Goal: Use online tool/utility: Utilize a website feature to perform a specific function

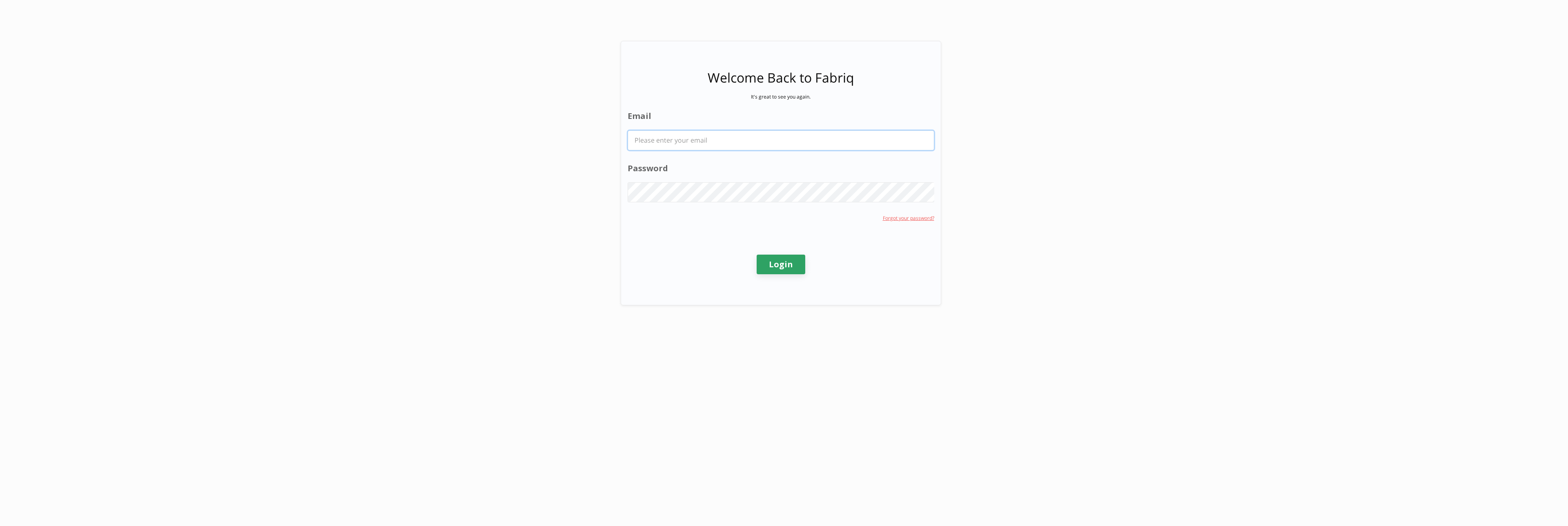
type input "[EMAIL_ADDRESS][PERSON_NAME][DOMAIN_NAME]"
click at [775, 265] on button "Login" at bounding box center [781, 265] width 48 height 20
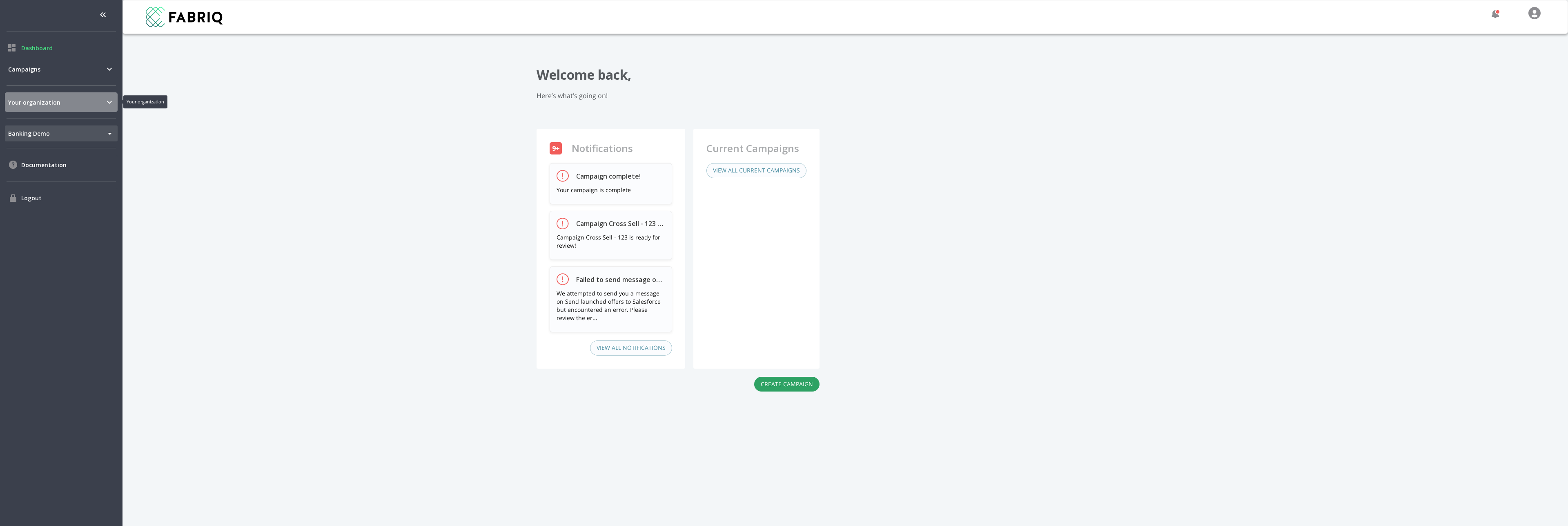
click at [48, 103] on span "Your organization" at bounding box center [56, 102] width 96 height 9
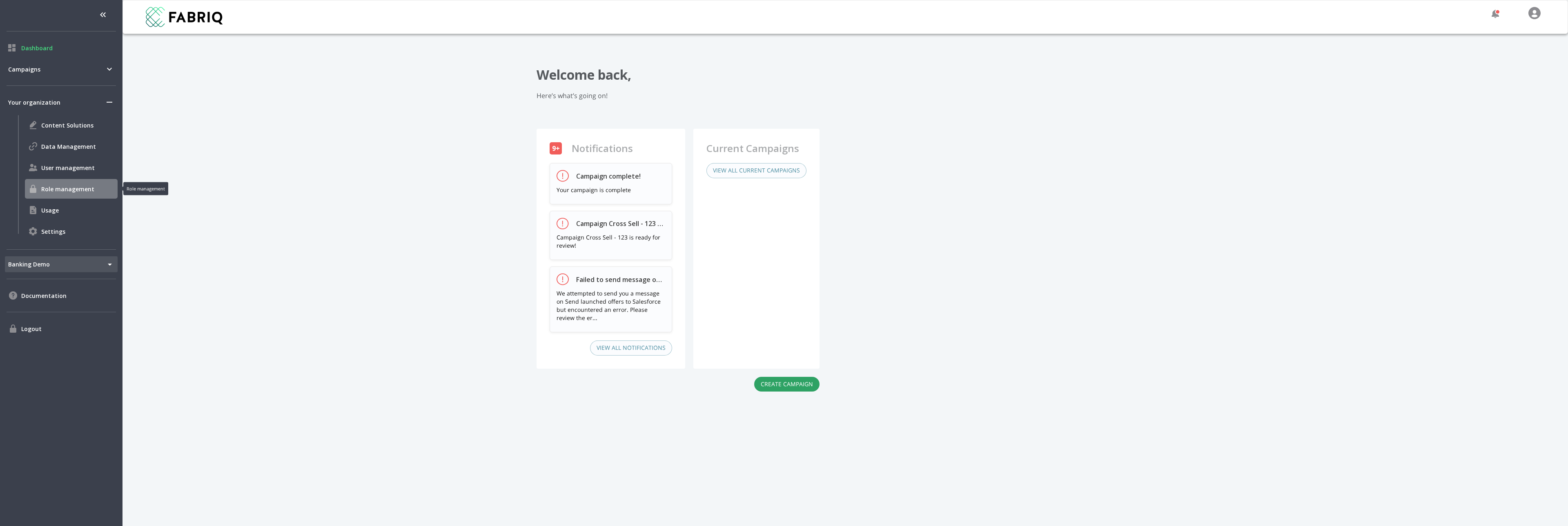
click at [55, 191] on span "Role management" at bounding box center [78, 189] width 73 height 9
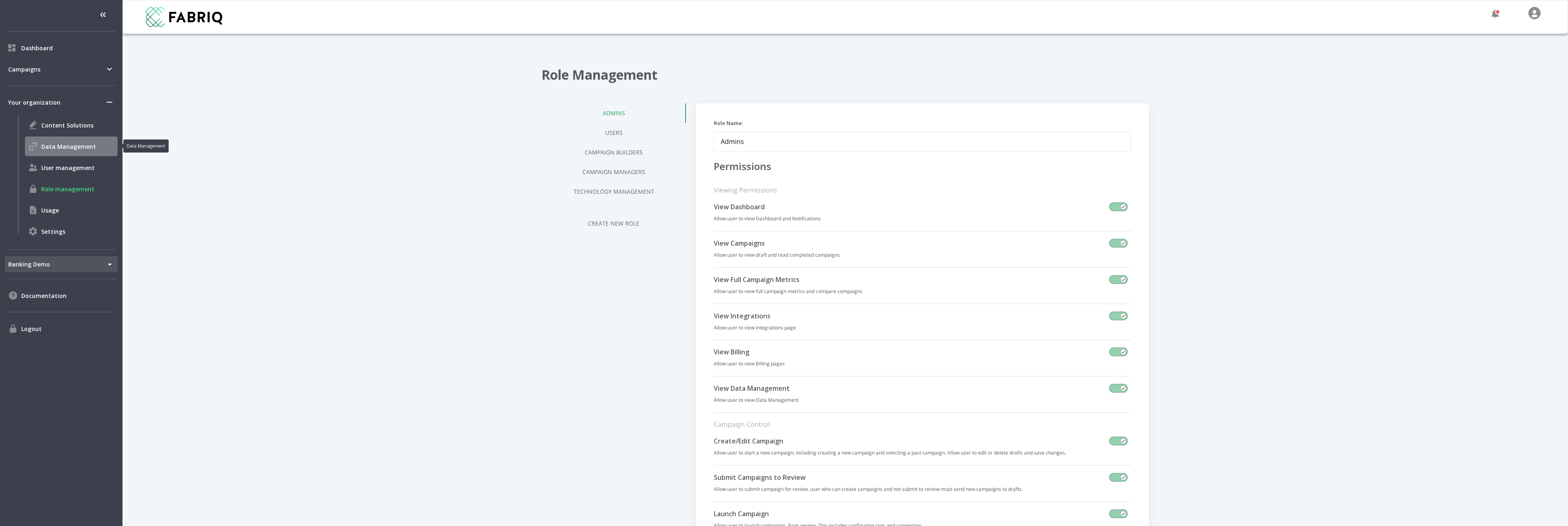
click at [69, 146] on span "Data Management" at bounding box center [78, 146] width 73 height 9
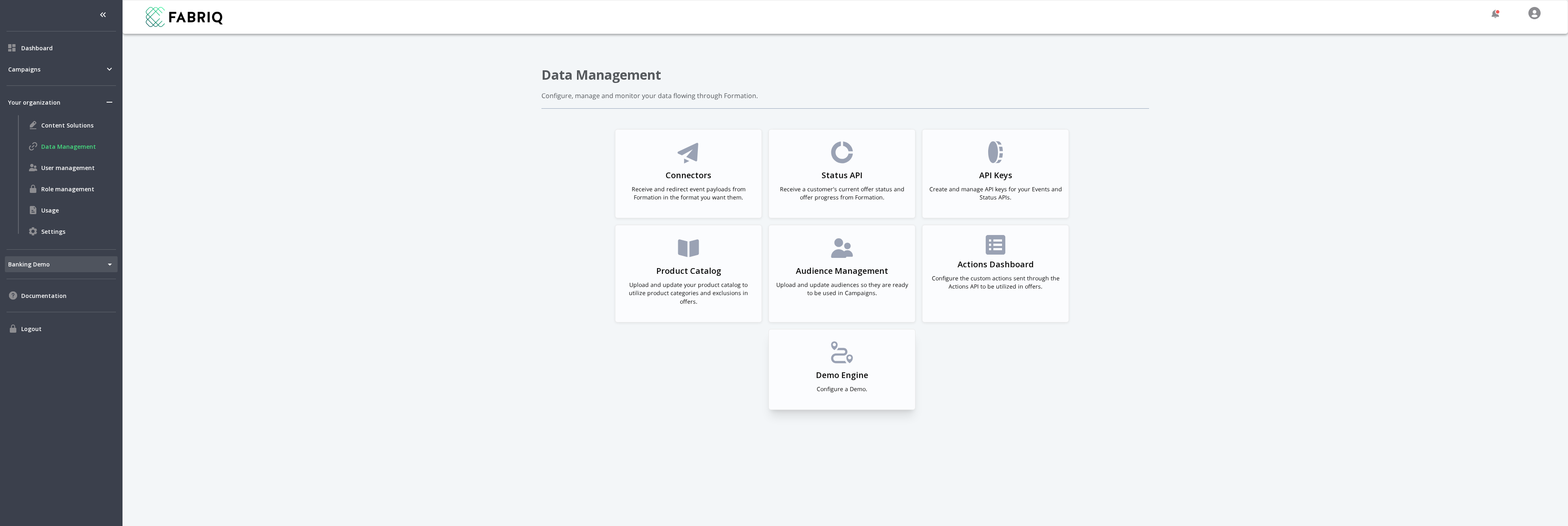
click at [822, 358] on div "Demo Engine Configure a Demo." at bounding box center [841, 369] width 133 height 60
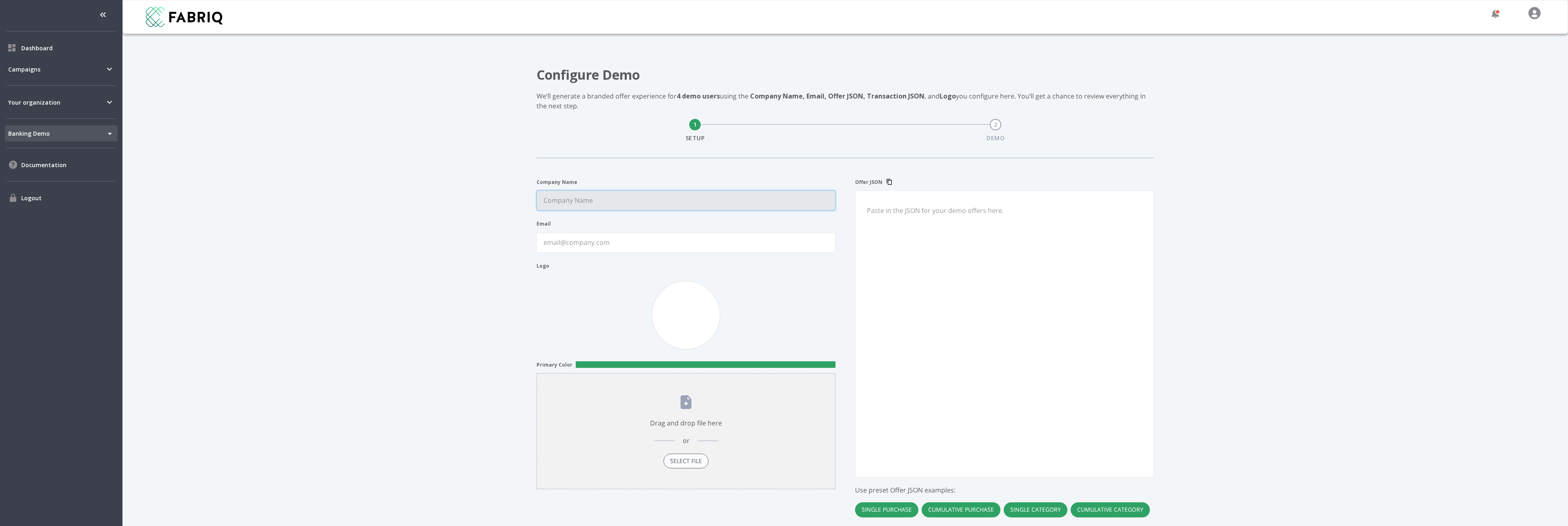
click at [674, 206] on Name "Company Name" at bounding box center [685, 200] width 298 height 19
type Name "RealIntelligence"
type input "[EMAIL_ADDRESS][DOMAIN_NAME]"
click at [558, 316] on img at bounding box center [686, 314] width 299 height 82
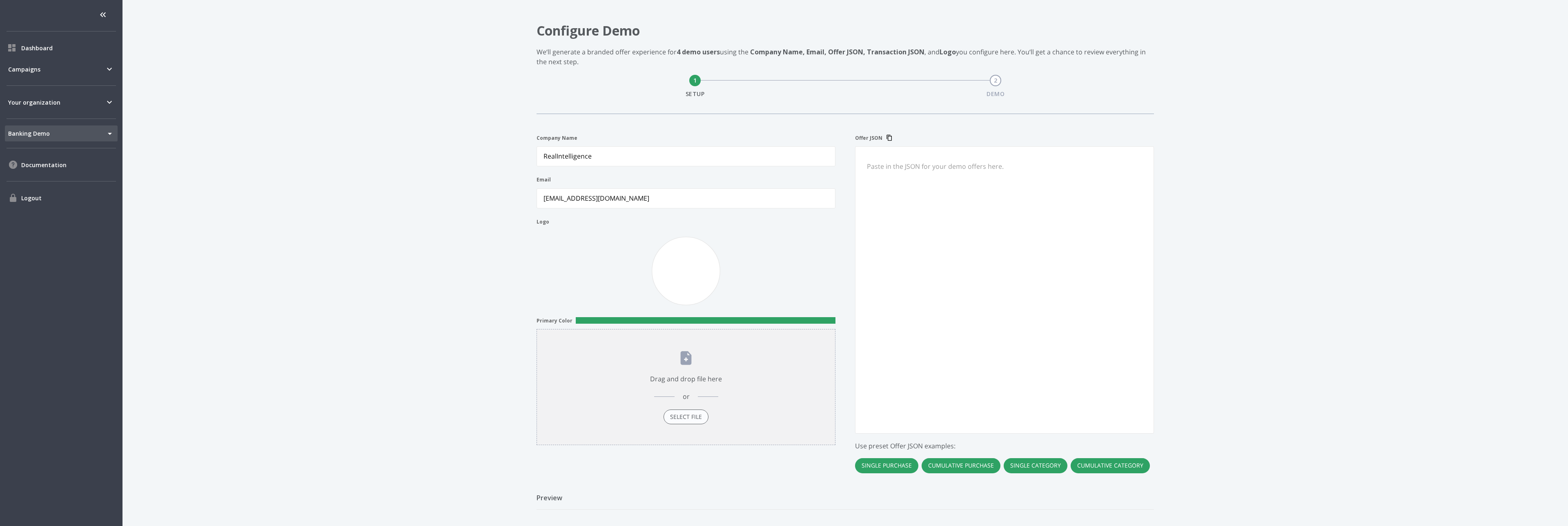
scroll to position [75, 0]
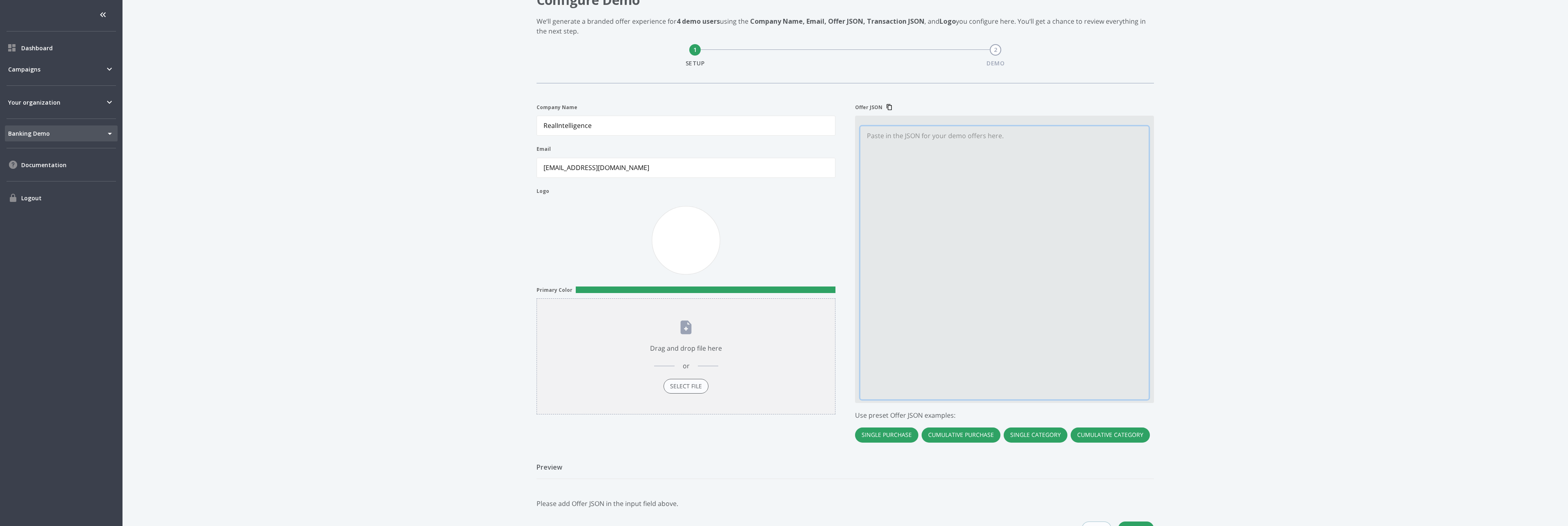
click at [916, 235] on JSON "Offer JSON" at bounding box center [1004, 263] width 288 height 273
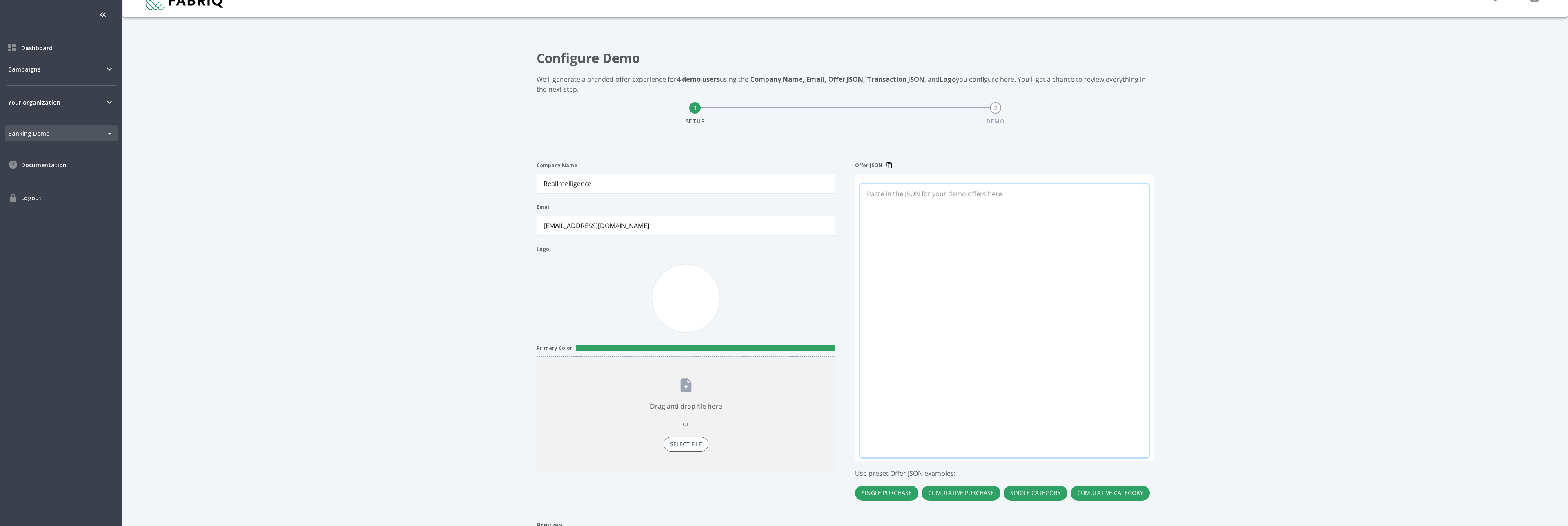
scroll to position [20, 0]
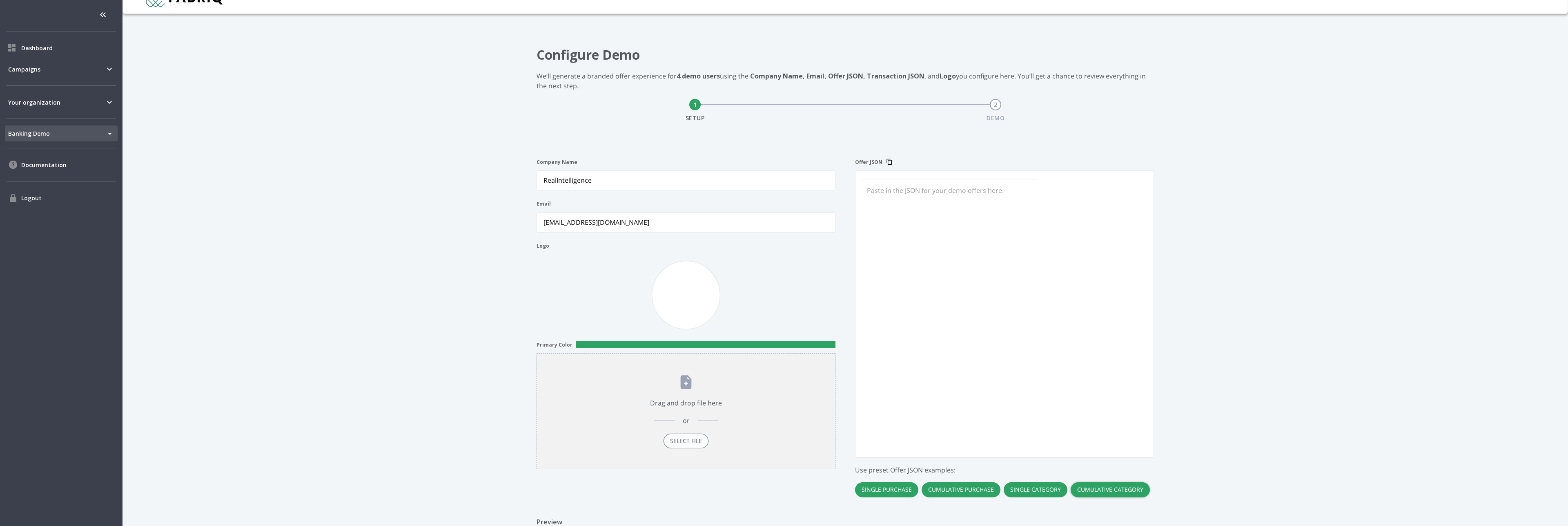
click at [1090, 490] on button "Cumulative Category" at bounding box center [1110, 489] width 79 height 15
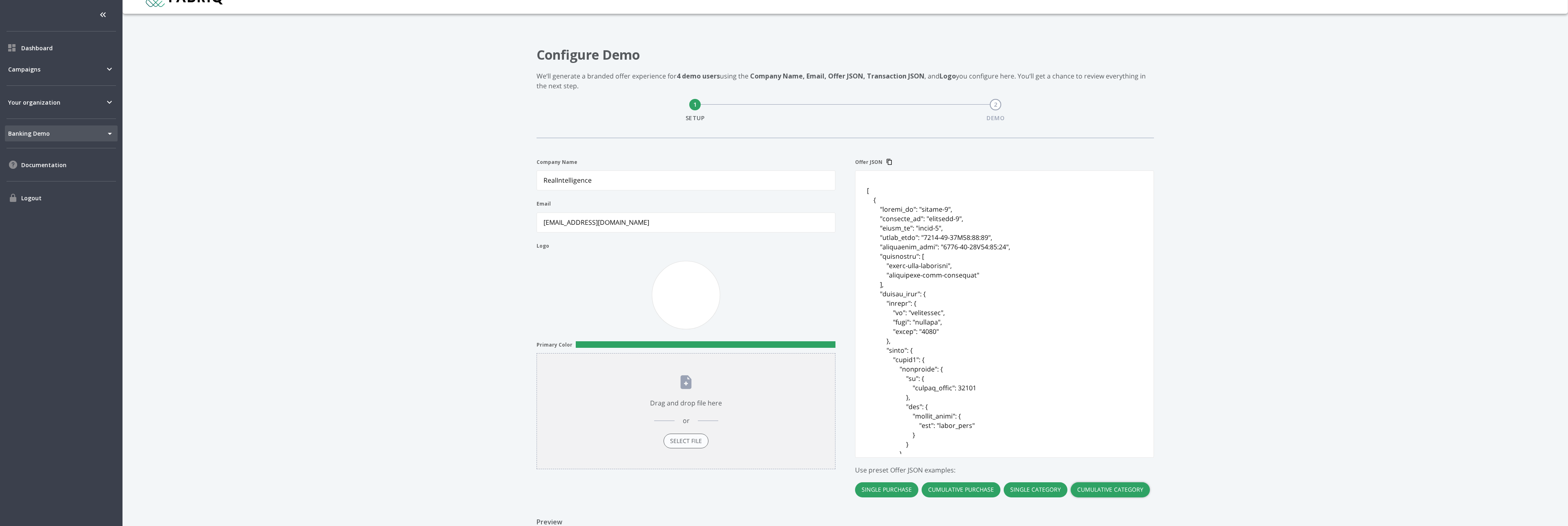
type JSON "[ { "tenant_id": "tenant-1", "customer_id": "customer-1", "offer_id": "offer-1"…"
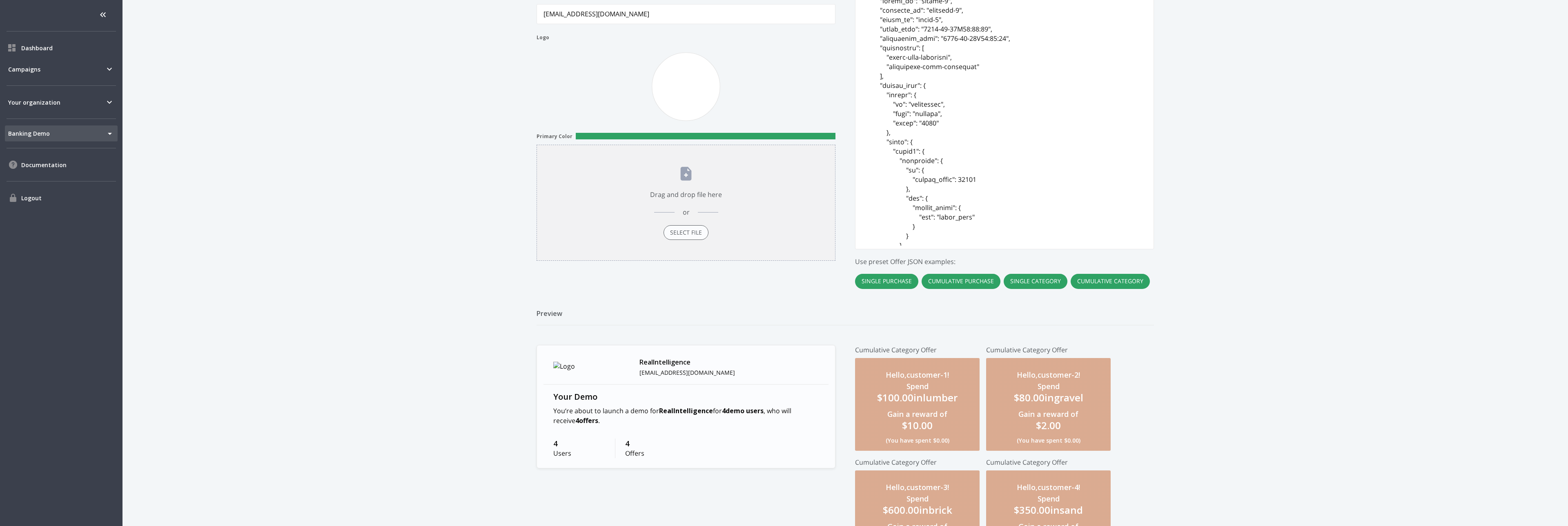
scroll to position [323, 0]
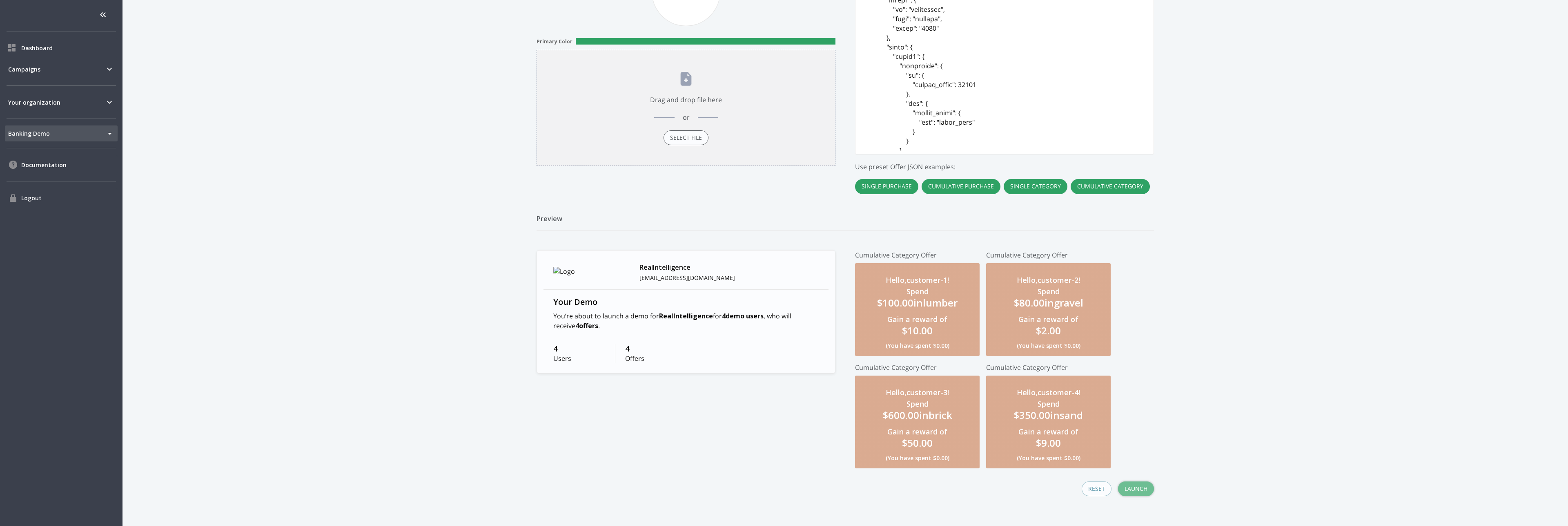
click at [1135, 487] on button "Launch" at bounding box center [1136, 489] width 36 height 15
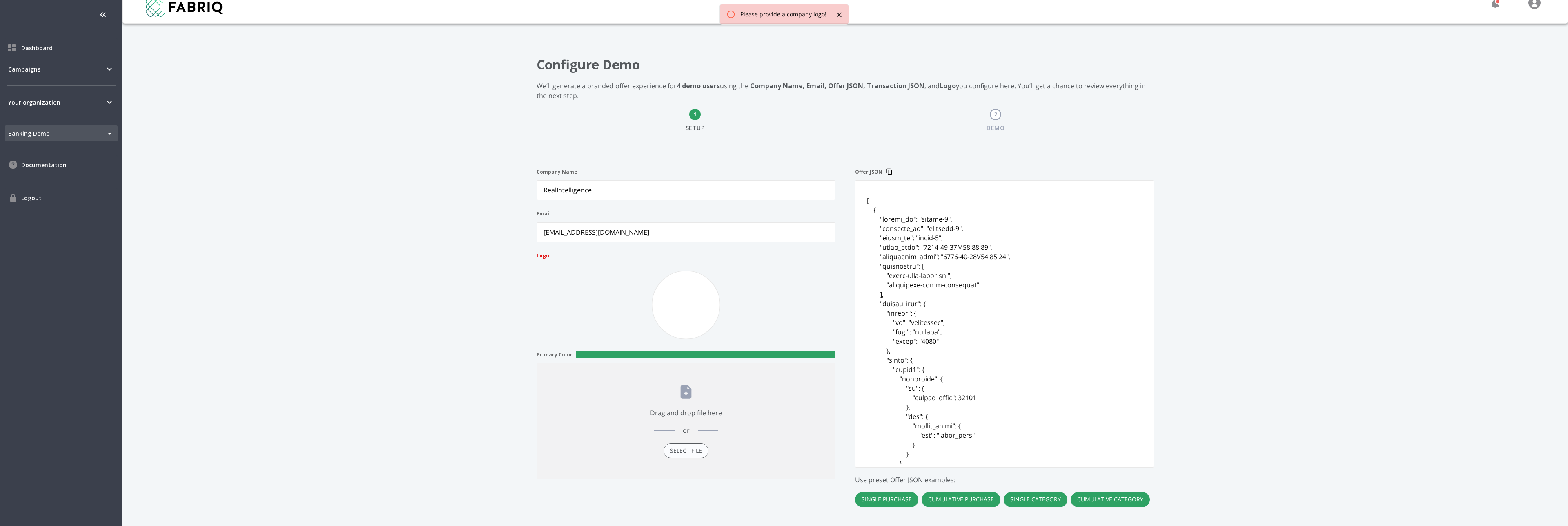
scroll to position [0, 0]
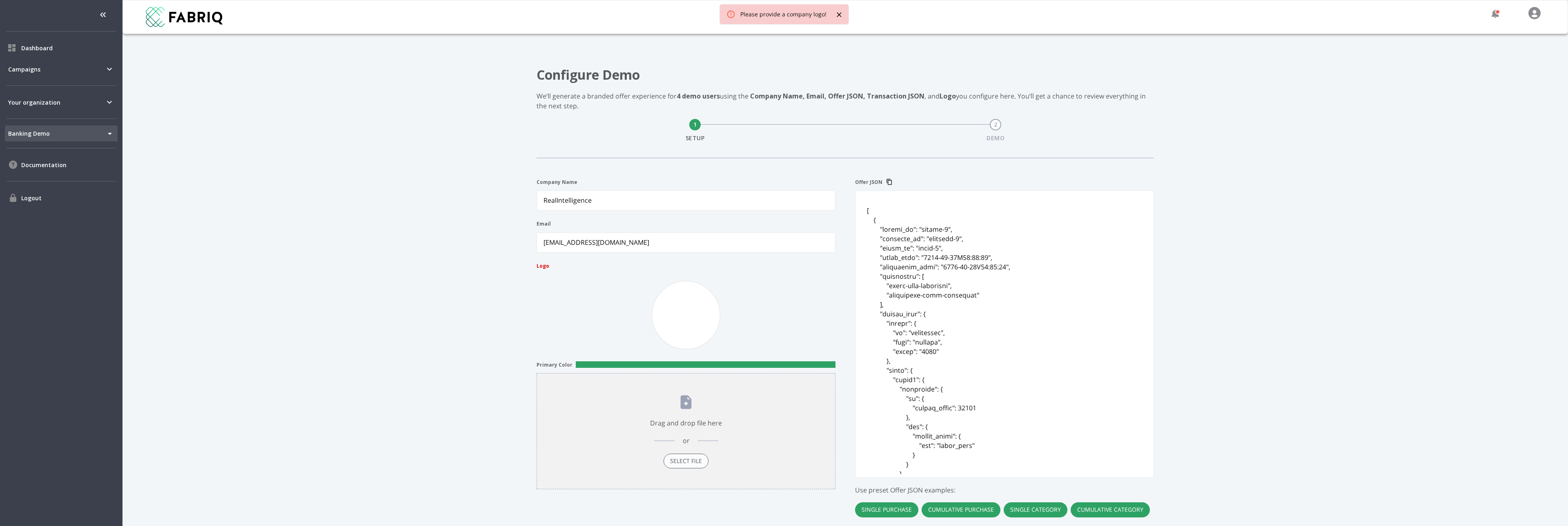
click at [541, 260] on div "Company Name RealIntelligence Email [EMAIL_ADDRESS][DOMAIN_NAME] Logo Primary C…" at bounding box center [686, 334] width 299 height 310
click at [682, 455] on div "Select File" at bounding box center [685, 460] width 45 height 15
click at [0, 0] on input "Drag and drop file here or Select File" at bounding box center [0, 0] width 0 height 0
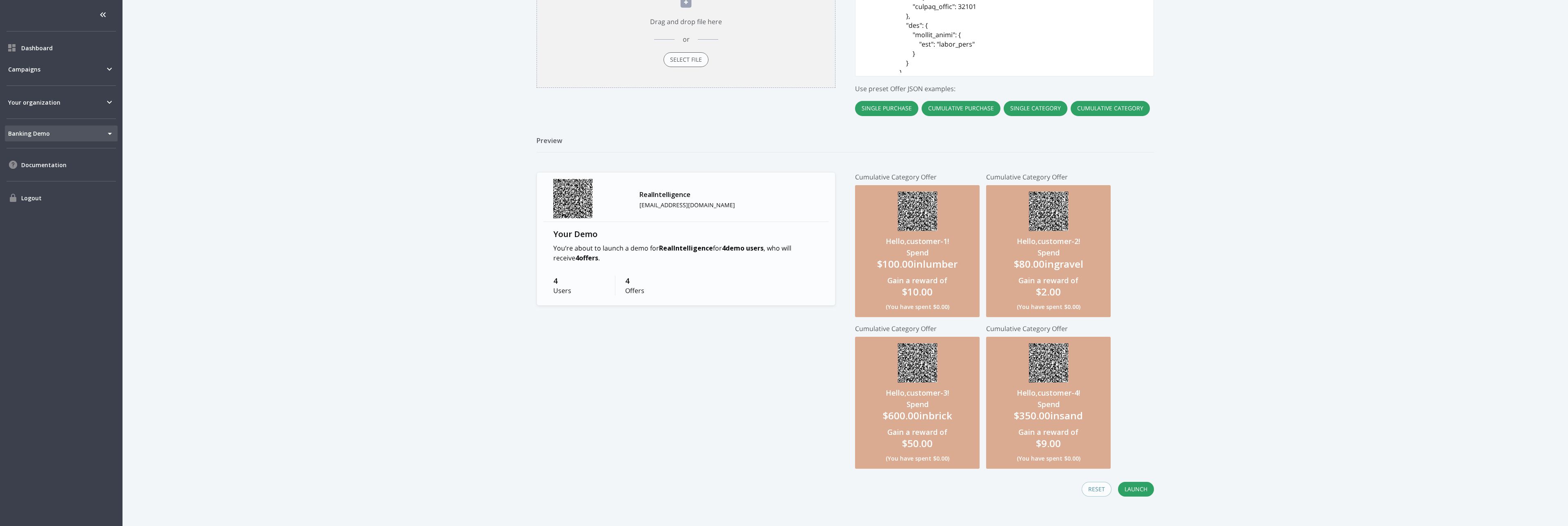
scroll to position [402, 0]
click at [1127, 485] on button "Launch" at bounding box center [1136, 489] width 36 height 15
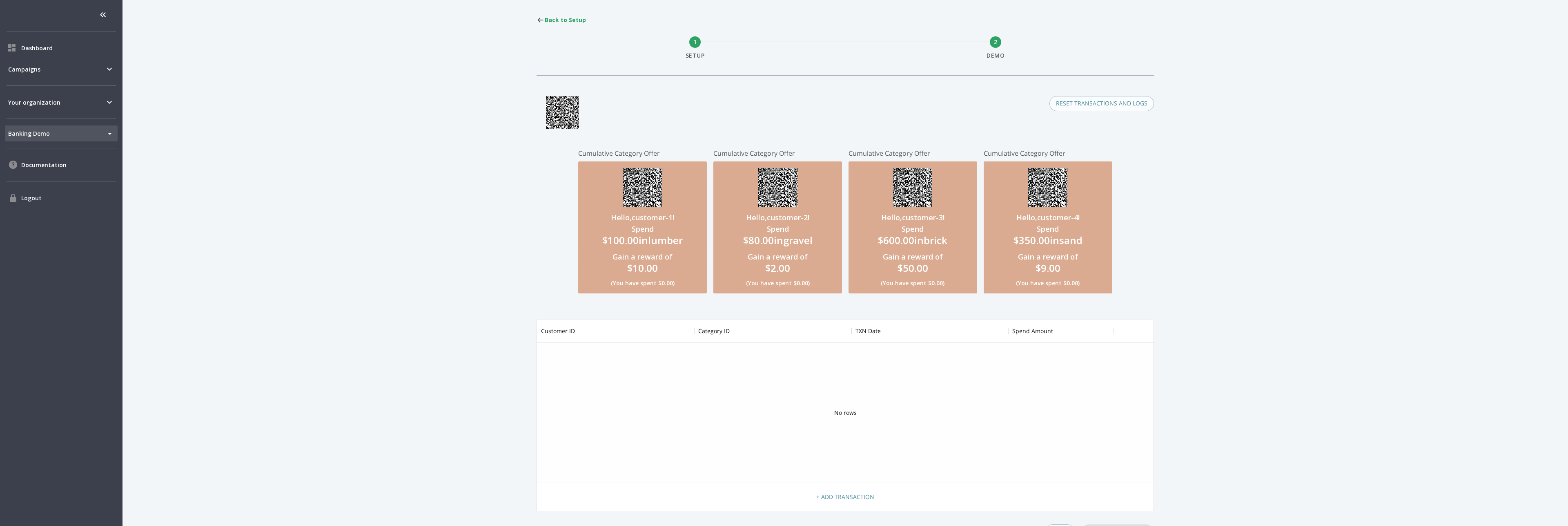
scroll to position [220, 0]
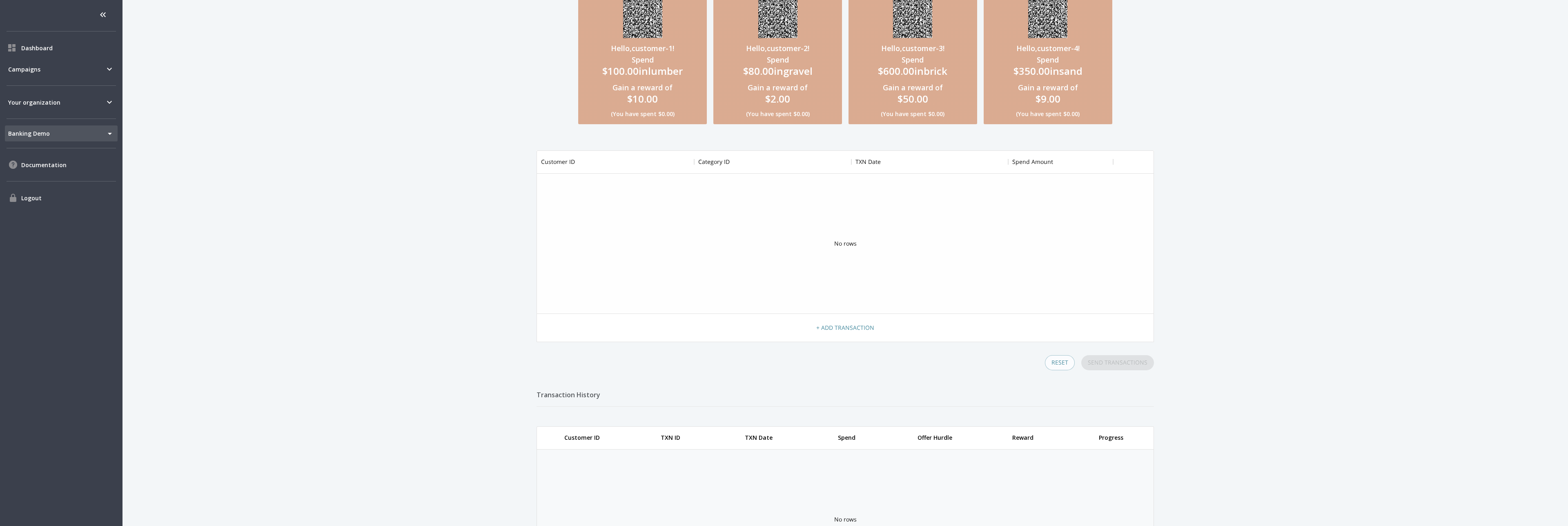
click at [824, 329] on button "+ Add Transaction" at bounding box center [845, 328] width 65 height 15
click at [824, 329] on button "+ Add Transaction" at bounding box center [845, 328] width 65 height 15
click at [1121, 366] on button "Send Transactions" at bounding box center [1117, 362] width 73 height 15
click at [860, 326] on button "+ Add Transaction" at bounding box center [845, 328] width 65 height 15
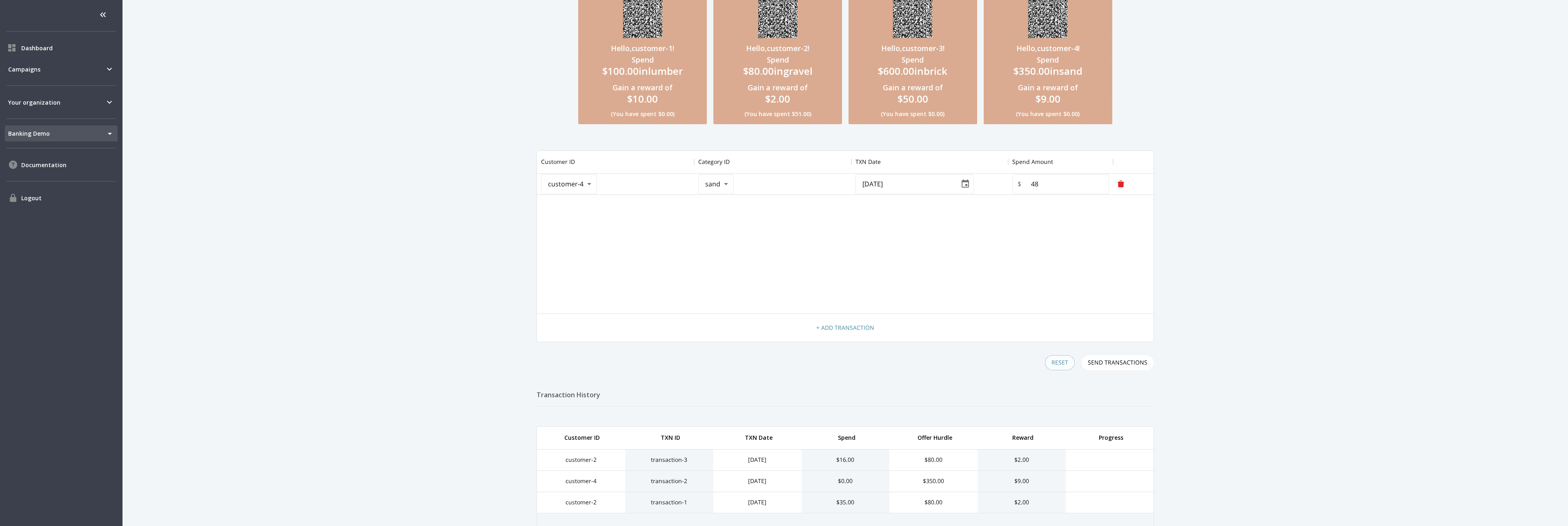
click at [860, 326] on button "+ Add Transaction" at bounding box center [845, 328] width 65 height 15
click at [860, 326] on button "+ Add Transaction" at bounding box center [845, 328] width 65 height 15
click at [861, 326] on button "+ Add Transaction" at bounding box center [845, 328] width 65 height 15
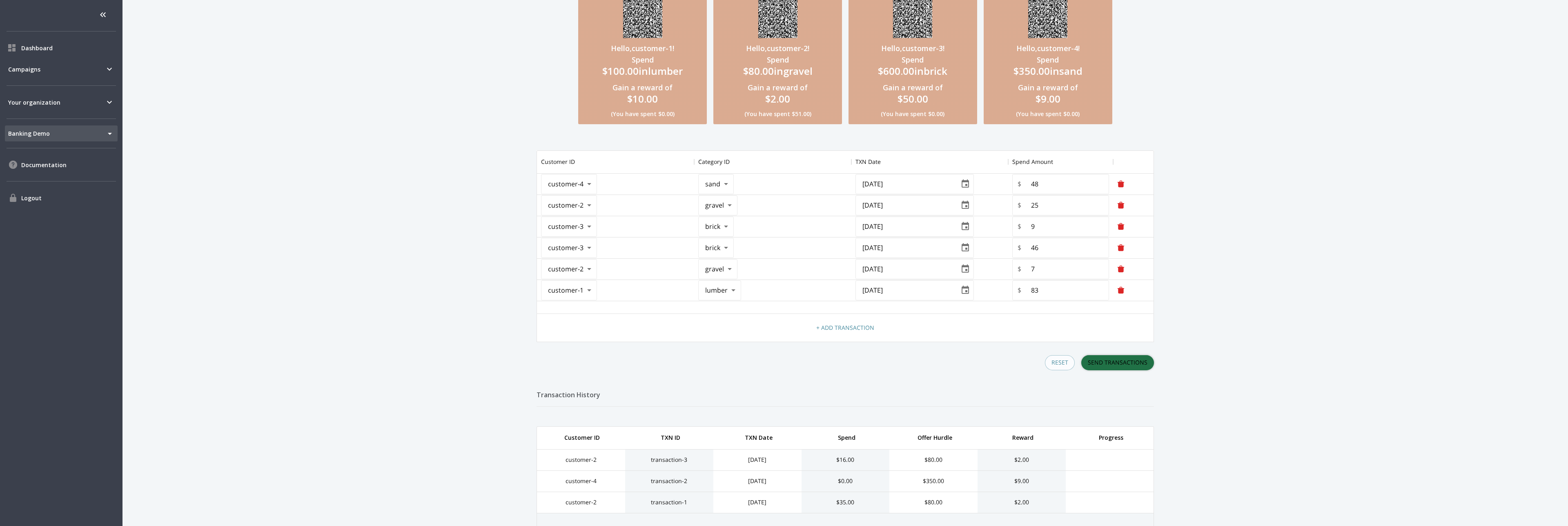
click at [1131, 365] on button "Send Transactions" at bounding box center [1117, 362] width 73 height 15
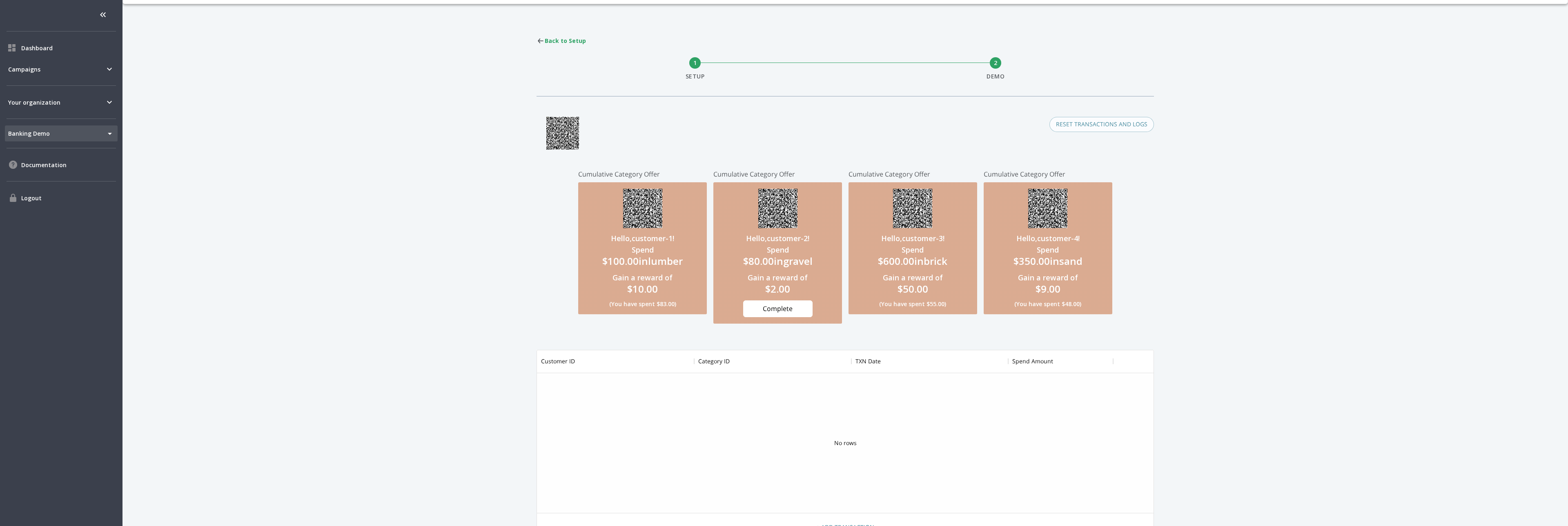
scroll to position [0, 0]
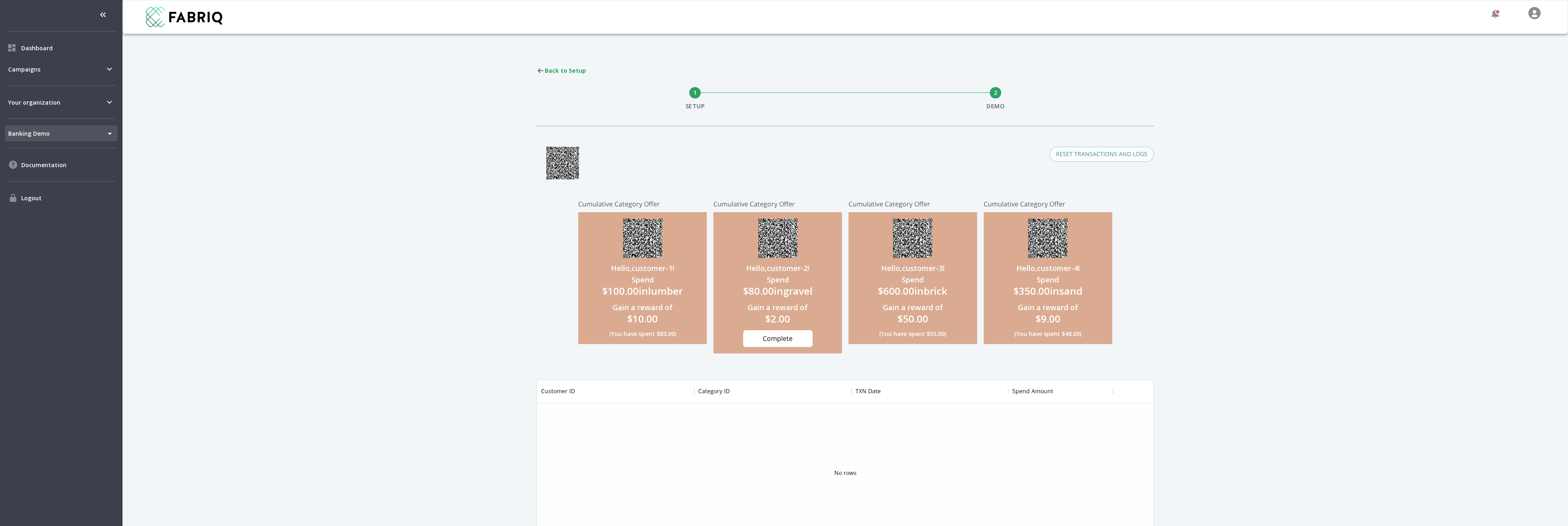
click at [786, 339] on div "Complete" at bounding box center [778, 339] width 69 height 17
click at [790, 264] on h4 "Hello, customer-2 !" at bounding box center [777, 268] width 64 height 10
